Goal: Contribute content: Contribute content

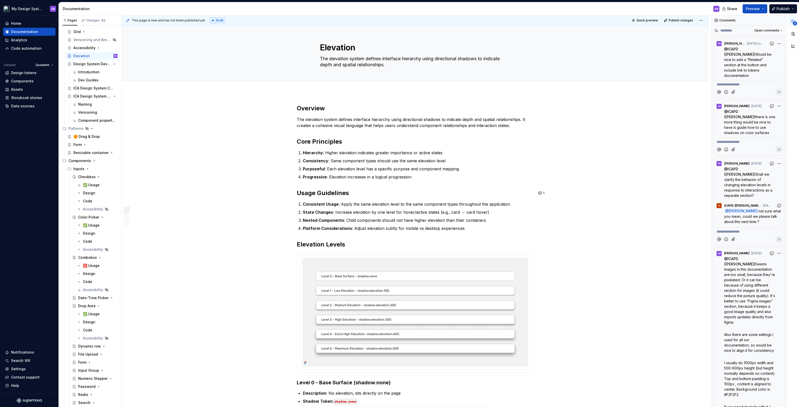
scroll to position [247, 0]
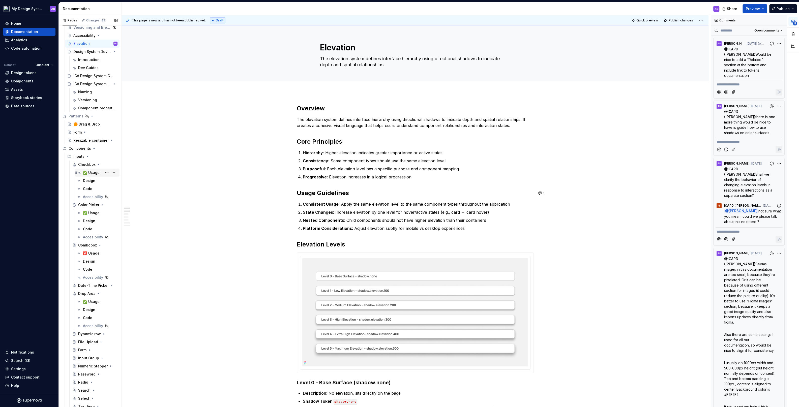
click at [89, 172] on div "✅ Usage" at bounding box center [91, 172] width 17 height 5
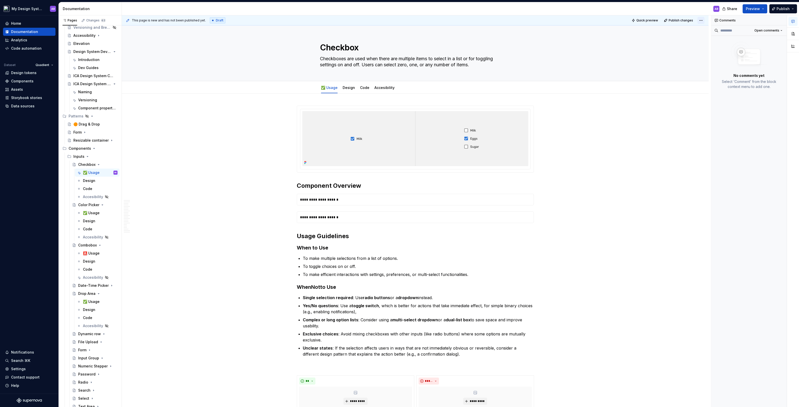
click at [704, 20] on html "My Design System AB Home Documentation Analytics Code automation Dataset Quadie…" at bounding box center [399, 203] width 799 height 407
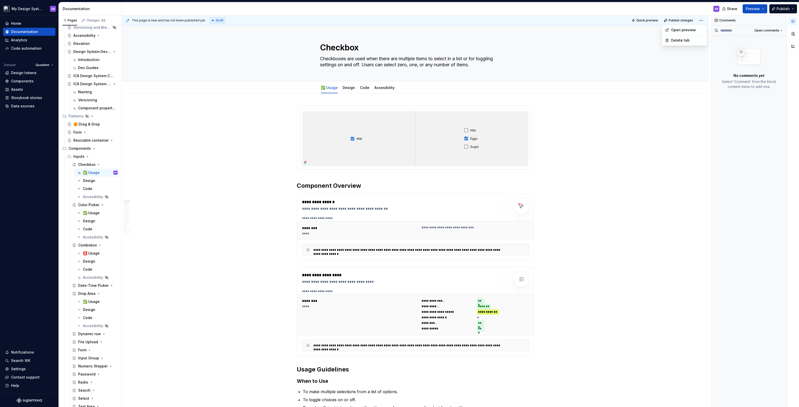
click at [750, 9] on html "My Design System AB Home Documentation Analytics Code automation Dataset Quadie…" at bounding box center [399, 203] width 799 height 407
click at [756, 8] on span "Preview" at bounding box center [753, 8] width 14 height 5
click at [742, 24] on span "Open page" at bounding box center [751, 22] width 20 height 5
click at [550, 154] on div "**********" at bounding box center [416, 211] width 589 height 392
click at [684, 18] on span "Publish changes" at bounding box center [681, 20] width 24 height 4
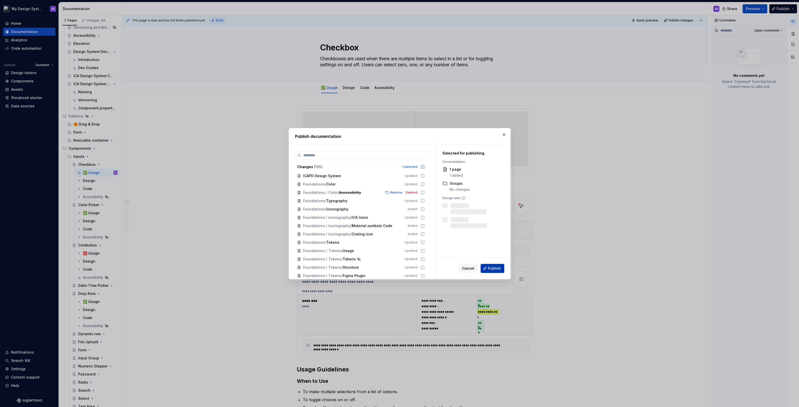
click at [491, 268] on span "Publish" at bounding box center [494, 268] width 13 height 5
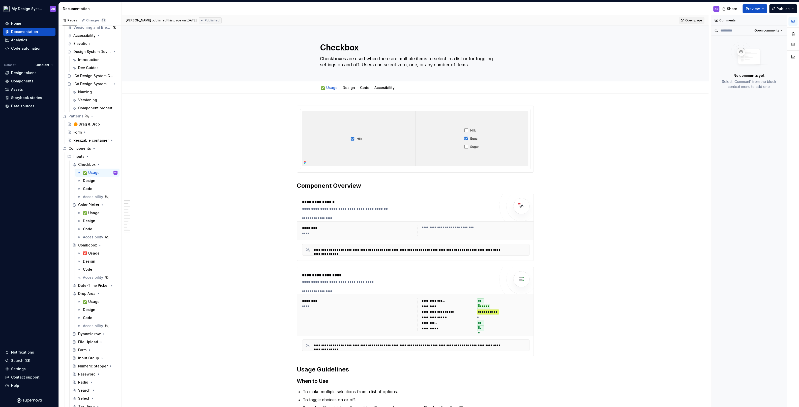
click at [694, 20] on span "Open page" at bounding box center [693, 20] width 17 height 4
click at [348, 87] on link "Design" at bounding box center [349, 87] width 12 height 4
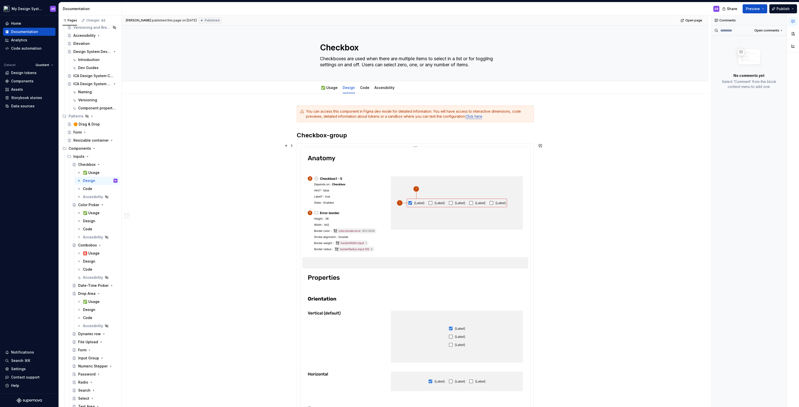
click at [795, 35] on button "button" at bounding box center [792, 33] width 9 height 9
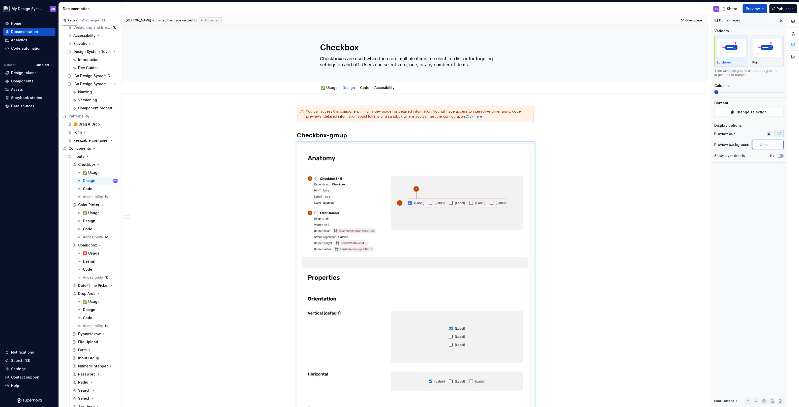
click at [773, 145] on input "text" at bounding box center [770, 144] width 25 height 9
click at [763, 52] on img "button" at bounding box center [766, 48] width 29 height 18
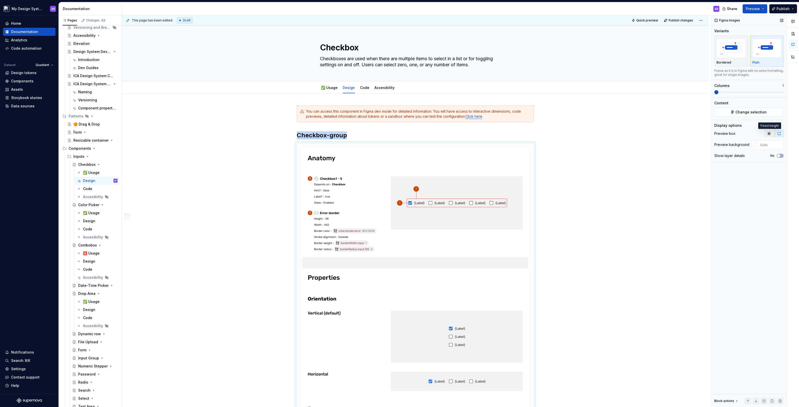
click at [769, 135] on icon "button" at bounding box center [768, 133] width 3 height 3
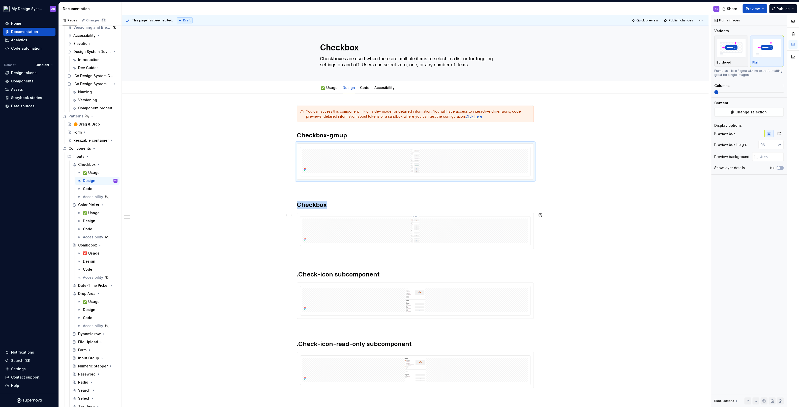
click at [459, 225] on img at bounding box center [415, 231] width 226 height 24
click at [767, 51] on img "button" at bounding box center [766, 48] width 29 height 18
click at [419, 234] on img at bounding box center [415, 231] width 226 height 24
click at [434, 293] on img at bounding box center [415, 300] width 226 height 24
click at [763, 59] on div "Plain" at bounding box center [766, 51] width 29 height 27
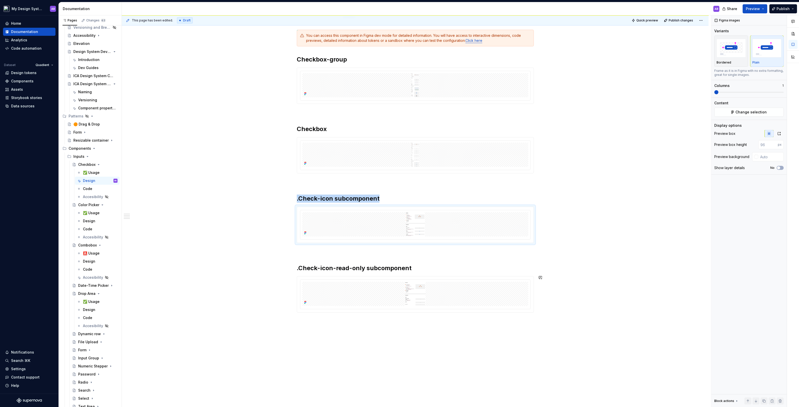
scroll to position [107, 0]
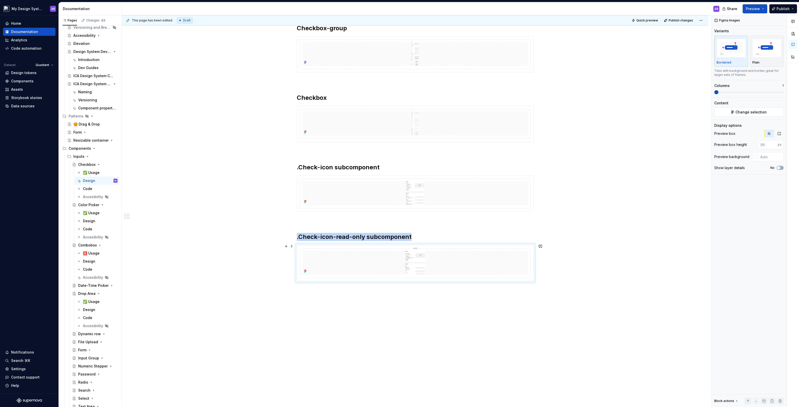
click at [437, 257] on img at bounding box center [415, 263] width 226 height 24
click at [758, 58] on div "button" at bounding box center [766, 48] width 29 height 21
click at [450, 189] on img at bounding box center [415, 193] width 226 height 24
click at [460, 129] on img at bounding box center [415, 123] width 226 height 24
click at [469, 44] on img at bounding box center [415, 54] width 226 height 24
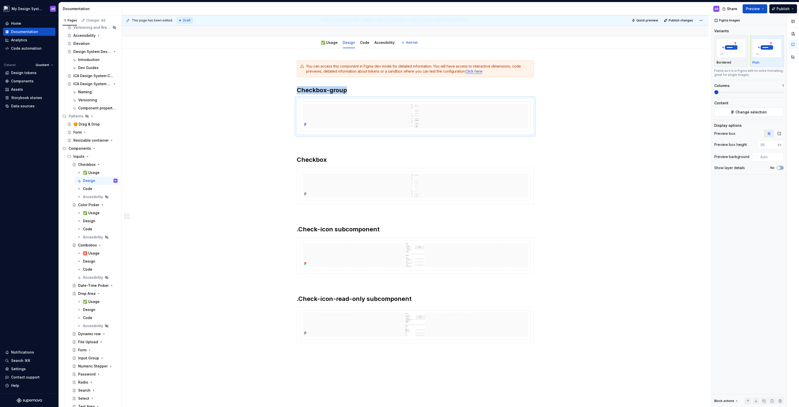
scroll to position [9, 0]
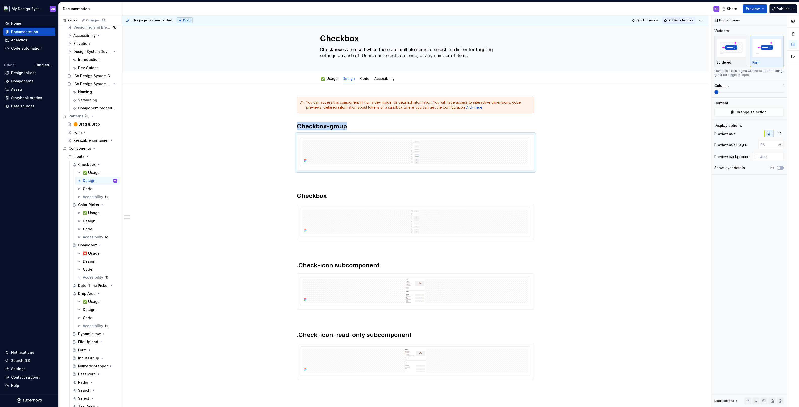
click at [687, 20] on span "Publish changes" at bounding box center [681, 20] width 24 height 4
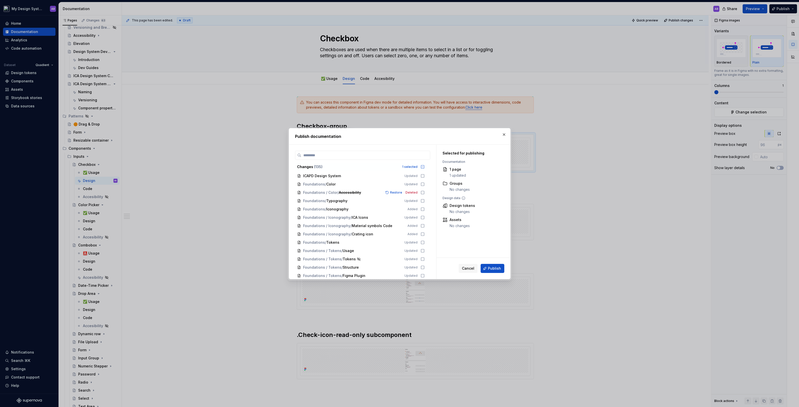
drag, startPoint x: 495, startPoint y: 268, endPoint x: 545, endPoint y: 312, distance: 66.3
click at [543, 312] on div "Publish documentation Changes ( 135 ) 1 selected ICAPD Design System Updated Fo…" at bounding box center [399, 203] width 799 height 407
click at [492, 268] on span "Publish" at bounding box center [494, 268] width 13 height 5
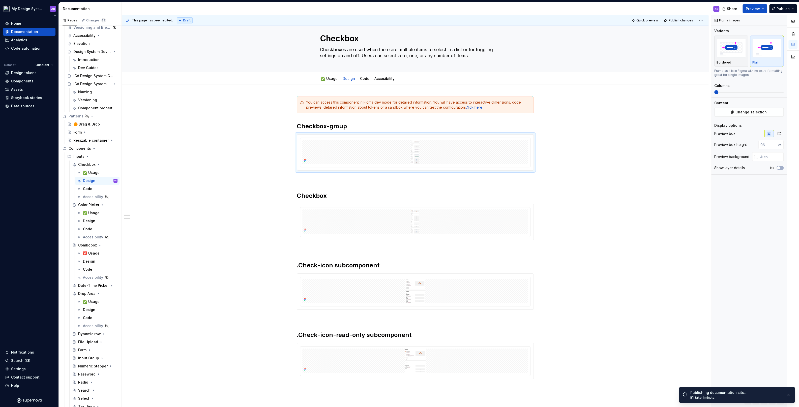
type textarea "*"
